Goal: Find specific page/section: Find specific page/section

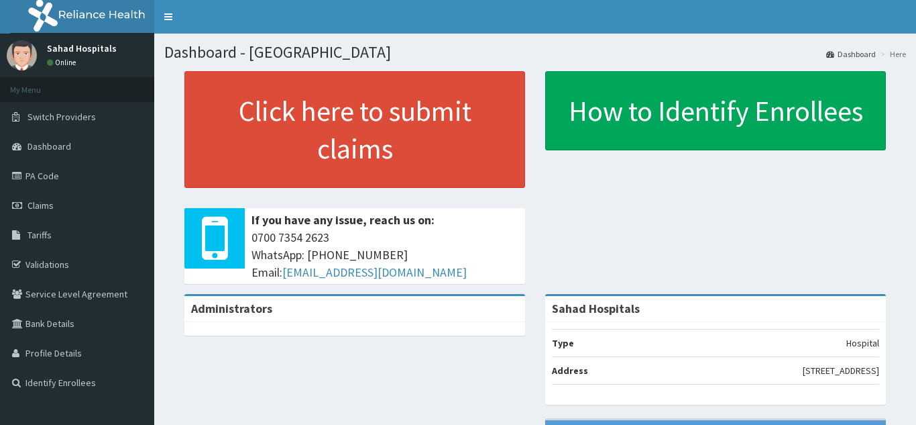
click at [44, 176] on link "PA Code" at bounding box center [77, 176] width 154 height 30
drag, startPoint x: 0, startPoint y: 0, endPoint x: 44, endPoint y: 176, distance: 181.1
click at [44, 176] on link "PA Code" at bounding box center [77, 176] width 154 height 30
click at [41, 175] on link "PA Code" at bounding box center [77, 176] width 154 height 30
drag, startPoint x: 0, startPoint y: 0, endPoint x: 41, endPoint y: 175, distance: 179.8
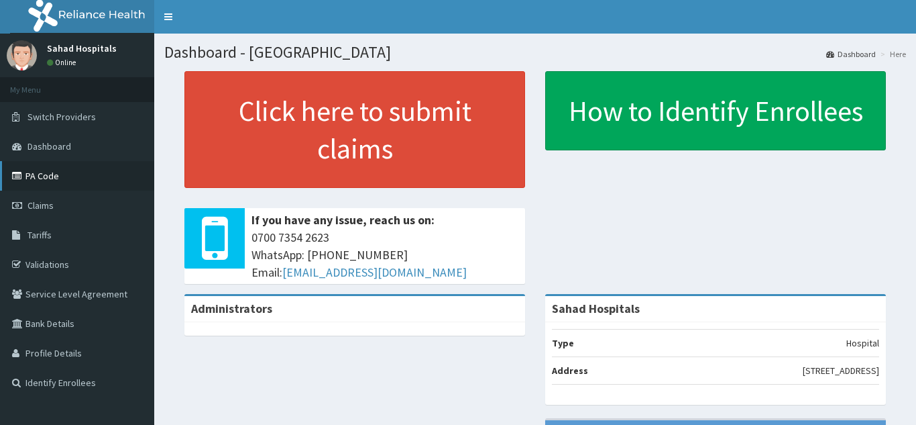
click at [41, 175] on link "PA Code" at bounding box center [77, 176] width 154 height 30
click at [40, 206] on span "Claims" at bounding box center [41, 205] width 26 height 12
click at [54, 188] on link "PA Code" at bounding box center [77, 176] width 154 height 30
